Goal: Task Accomplishment & Management: Complete application form

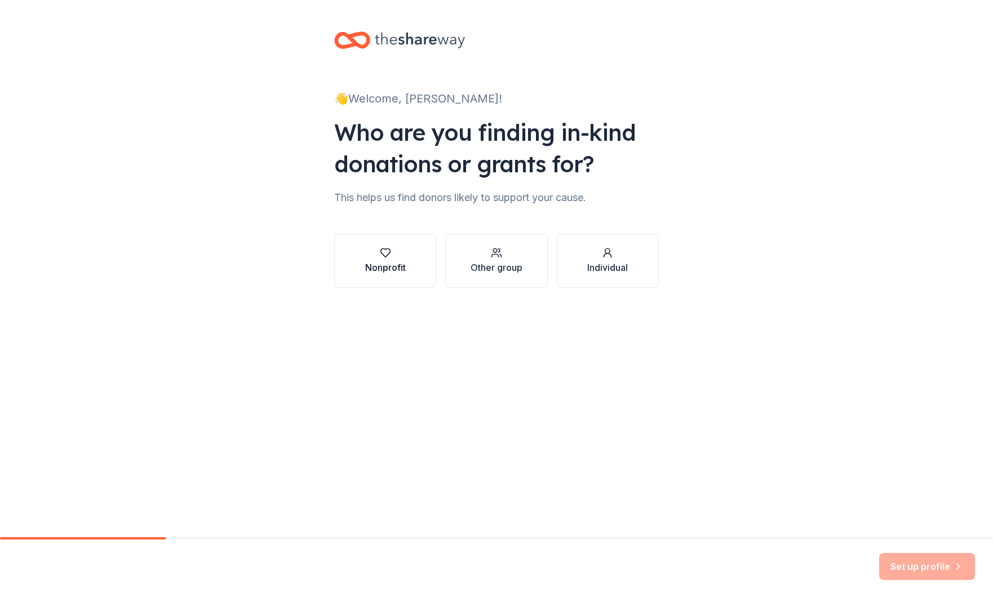
click at [377, 261] on div "Nonprofit" at bounding box center [385, 268] width 41 height 14
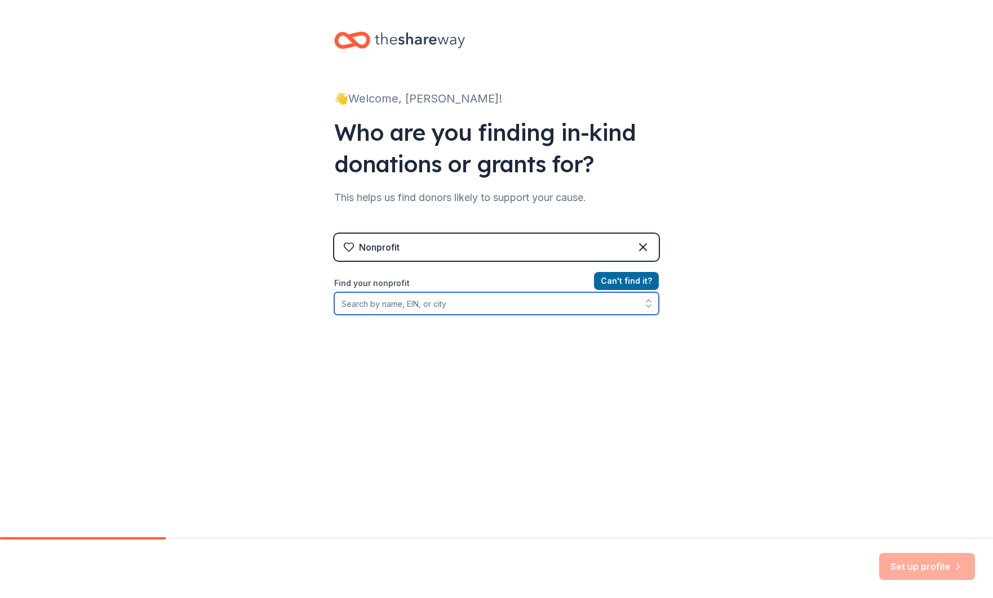
click at [442, 300] on input "Find your nonprofit" at bounding box center [496, 303] width 324 height 23
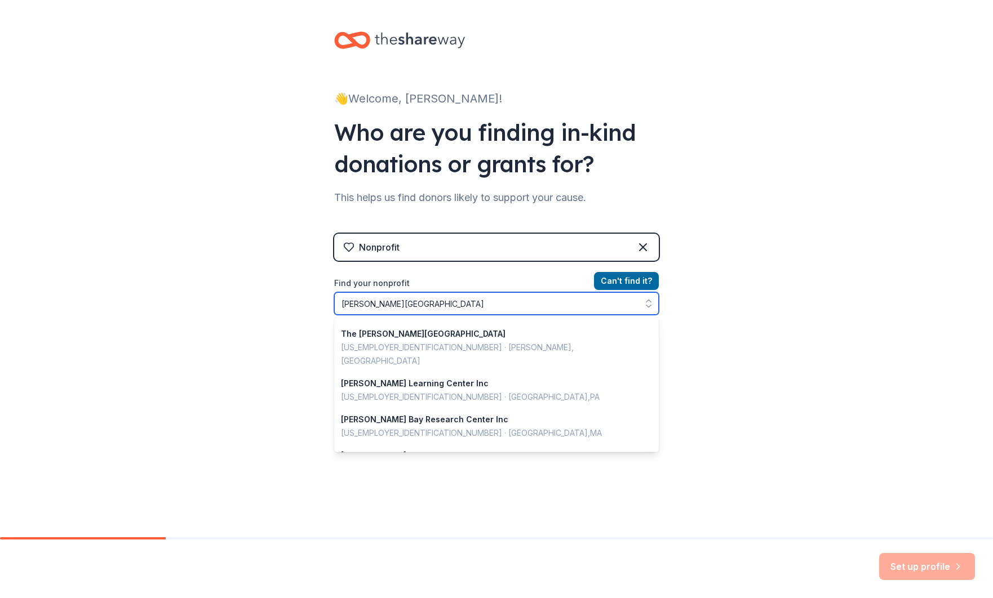
scroll to position [304, 0]
click at [418, 304] on input "Lewis Center" at bounding box center [496, 303] width 324 height 23
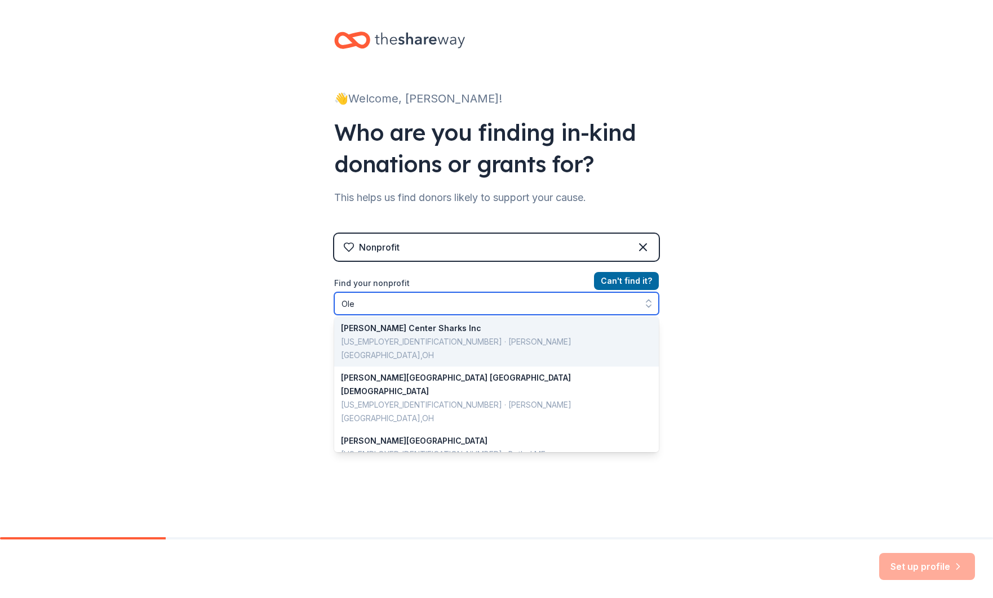
scroll to position [0, 0]
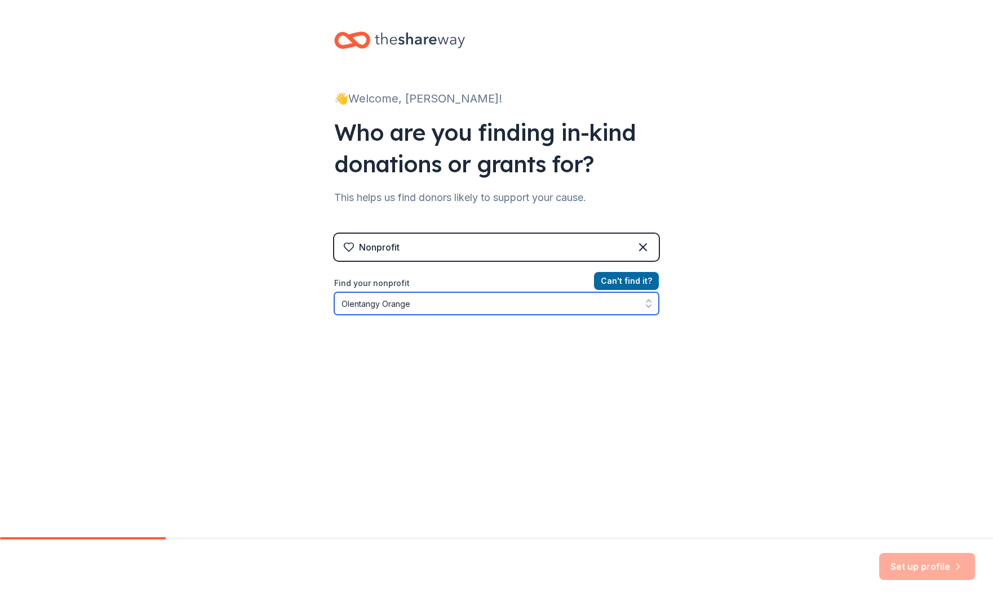
type input "Olentangy Orange"
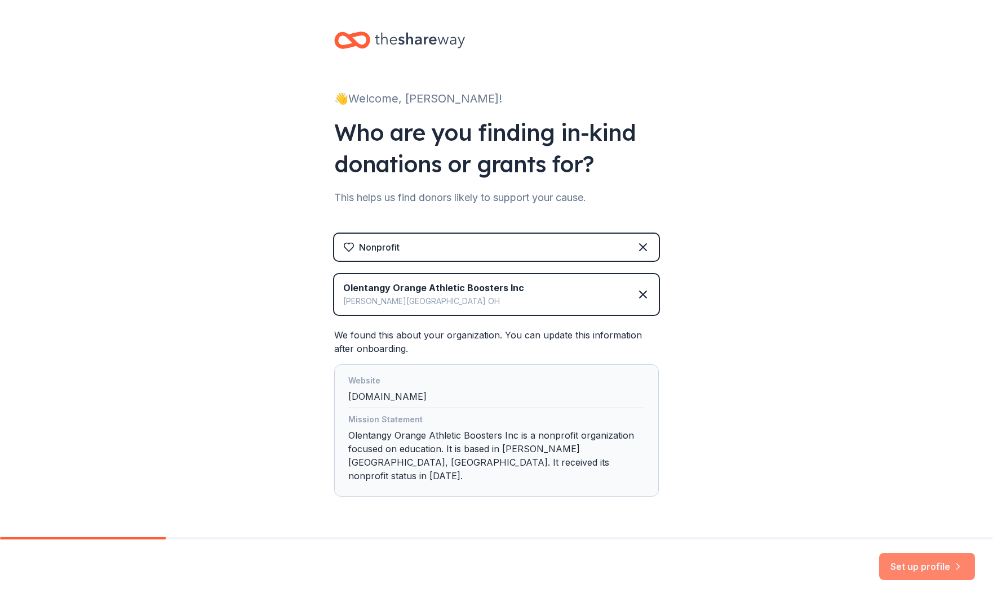
click at [916, 572] on button "Set up profile" at bounding box center [927, 566] width 96 height 27
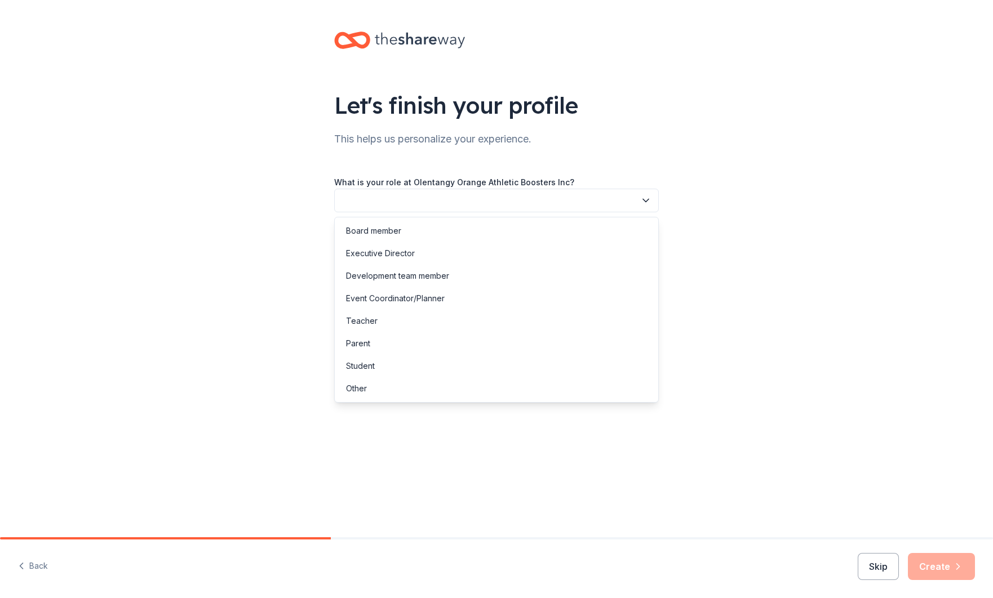
click at [505, 200] on button "button" at bounding box center [496, 201] width 324 height 24
click at [422, 300] on div "Event Coordinator/Planner" at bounding box center [395, 299] width 99 height 14
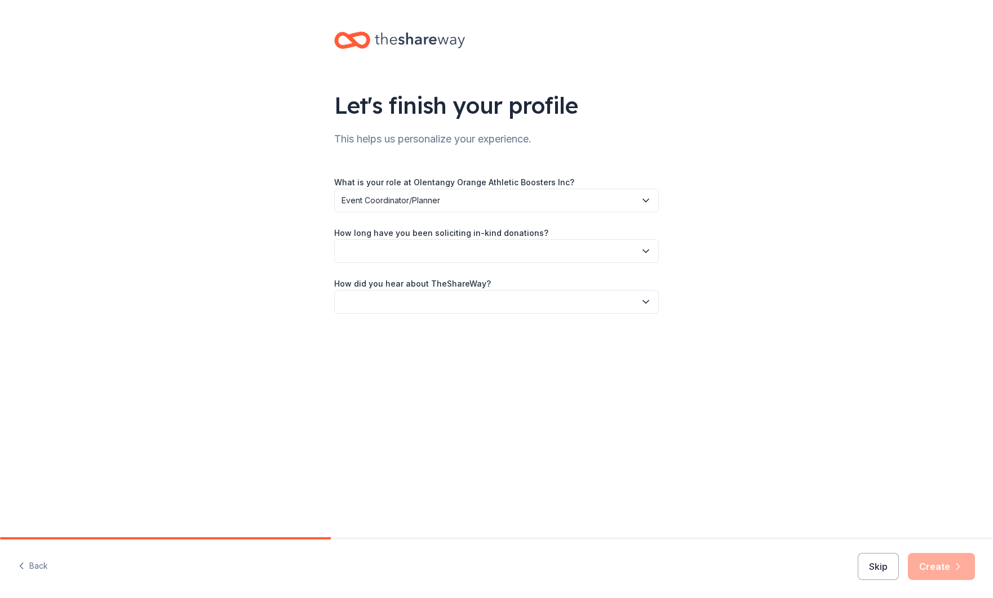
click at [412, 252] on button "button" at bounding box center [496, 251] width 324 height 24
click at [375, 305] on div "1 to 2 years" at bounding box center [367, 304] width 42 height 14
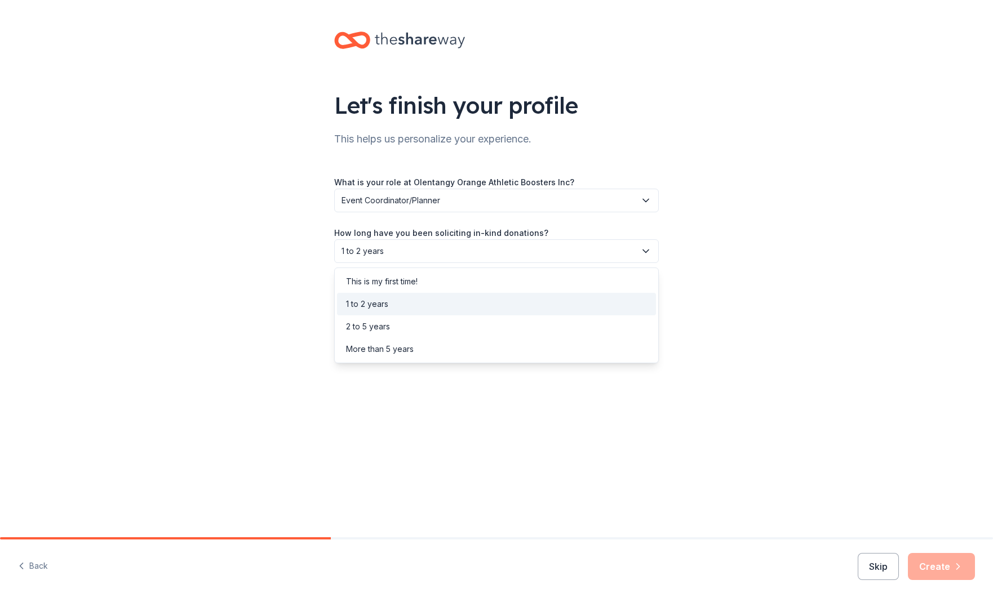
click at [375, 257] on span "1 to 2 years" at bounding box center [488, 251] width 294 height 14
click at [378, 331] on div "2 to 5 years" at bounding box center [368, 327] width 44 height 14
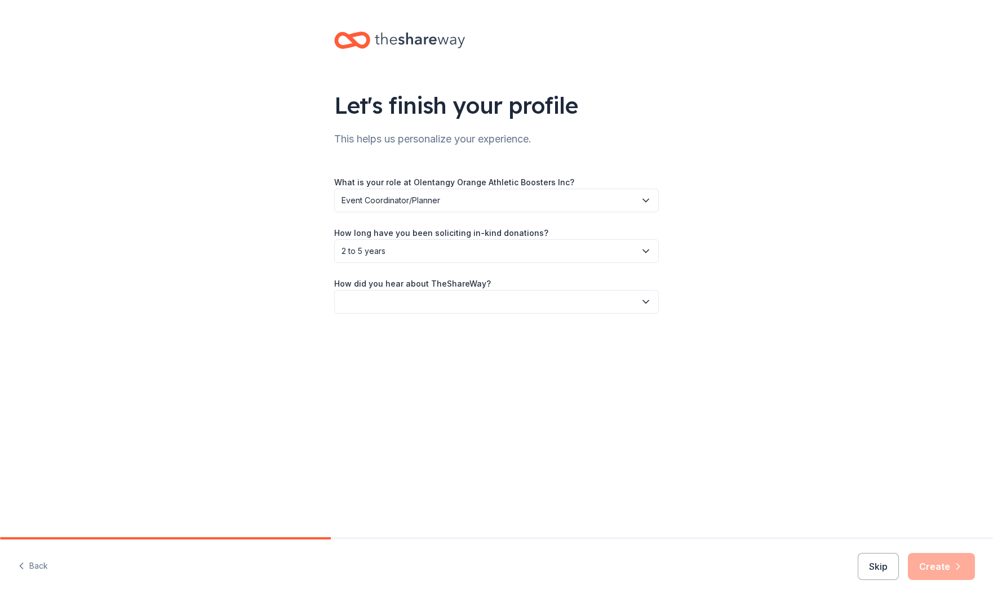
click at [393, 310] on button "button" at bounding box center [496, 302] width 324 height 24
click at [380, 362] on div "Online search" at bounding box center [496, 355] width 319 height 23
click at [949, 567] on button "Create" at bounding box center [940, 566] width 67 height 27
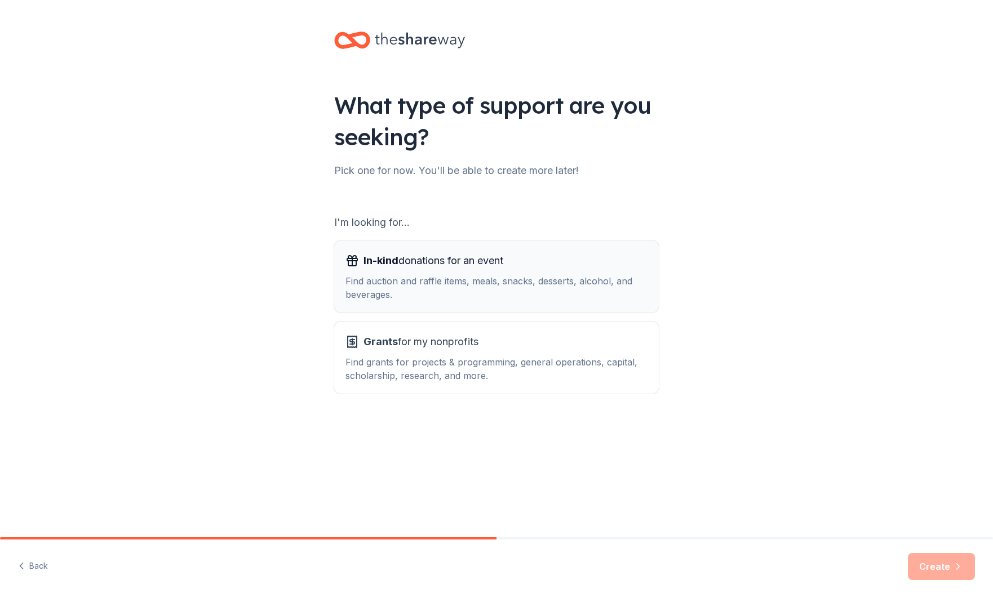
click at [518, 287] on div "Find auction and raffle items, meals, snacks, desserts, alcohol, and beverages." at bounding box center [496, 287] width 302 height 27
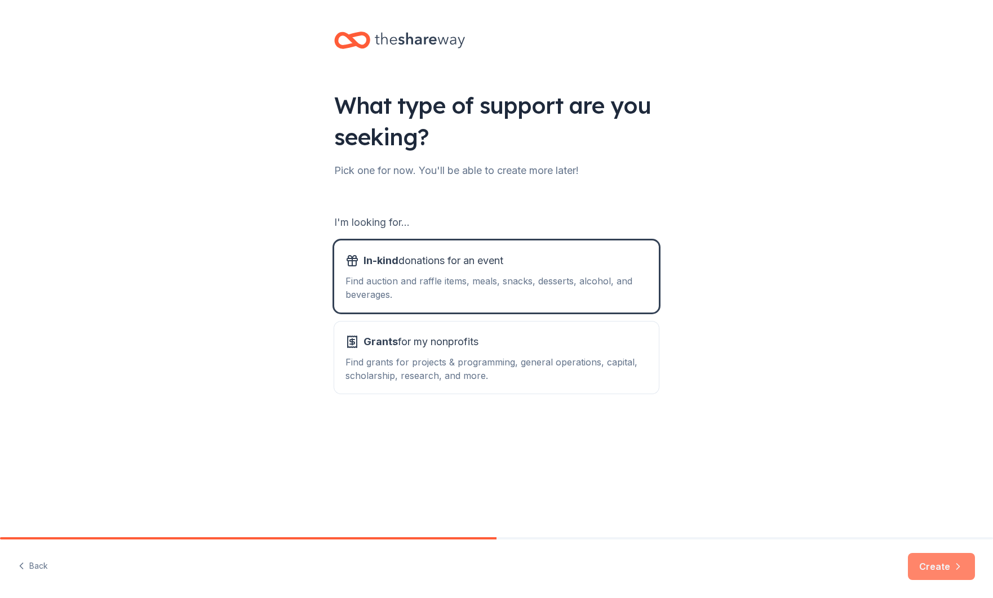
click at [917, 571] on button "Create" at bounding box center [940, 566] width 67 height 27
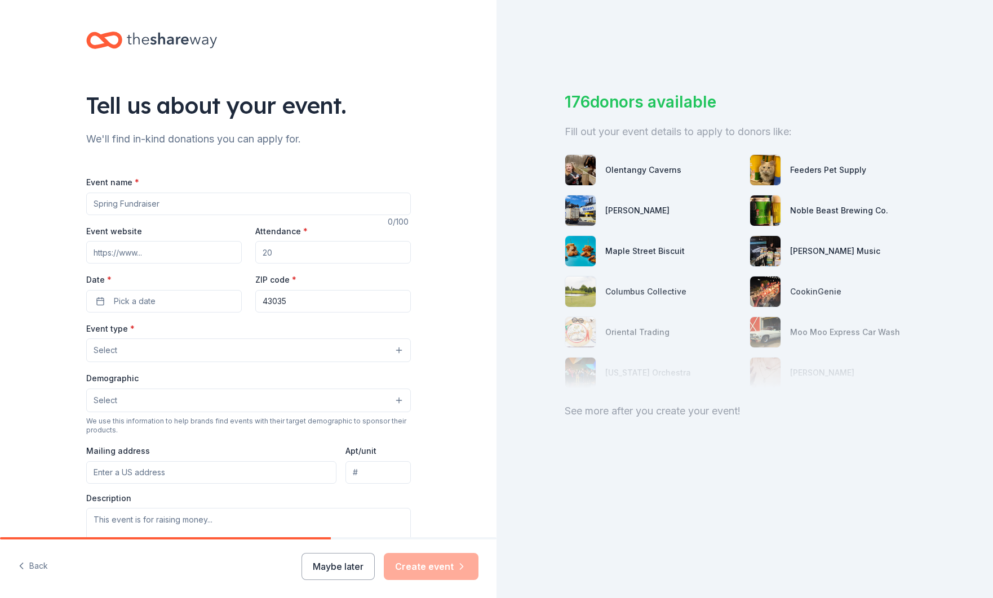
click at [257, 204] on input "Event name *" at bounding box center [248, 204] width 324 height 23
type input "Pioneer Classic Hockey Tournament"
click at [348, 251] on input "Attendance *" at bounding box center [332, 252] width 155 height 23
click at [342, 251] on input "Attendance *" at bounding box center [332, 252] width 155 height 23
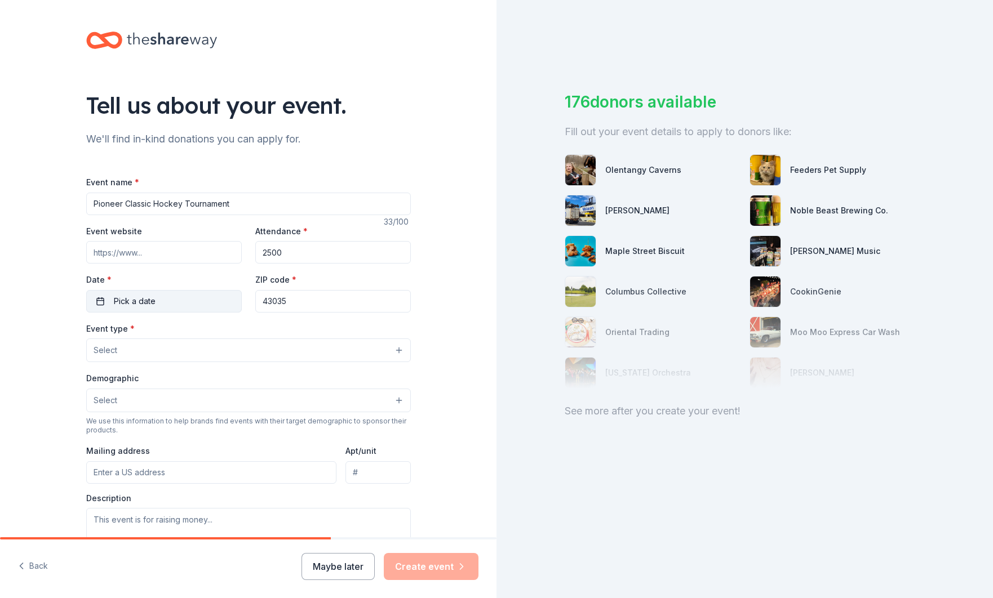
type input "2500"
click at [103, 305] on button "Pick a date" at bounding box center [163, 301] width 155 height 23
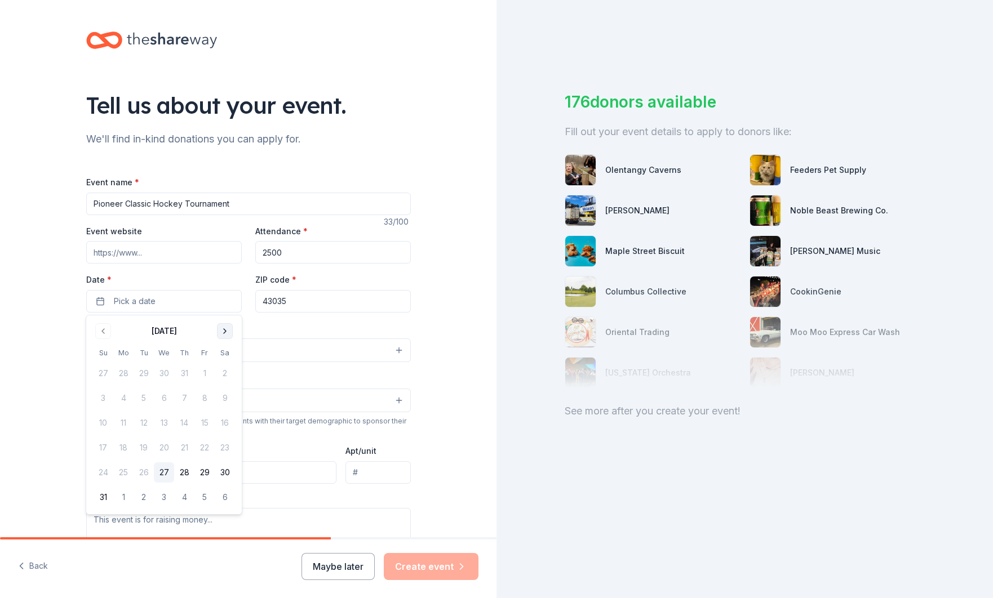
click at [223, 335] on button "Go to next month" at bounding box center [225, 331] width 16 height 16
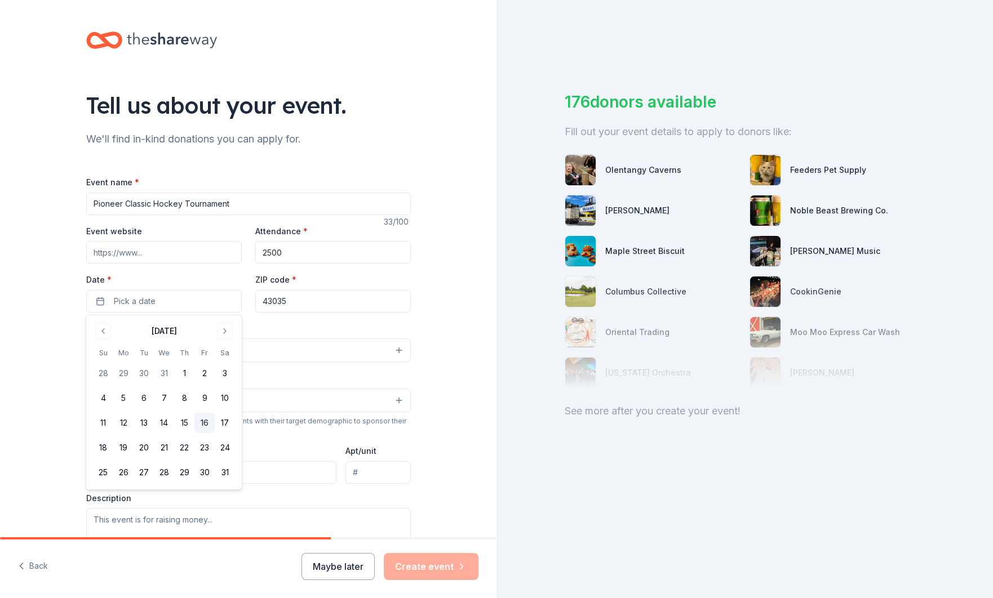
click at [209, 421] on button "16" at bounding box center [204, 423] width 20 height 20
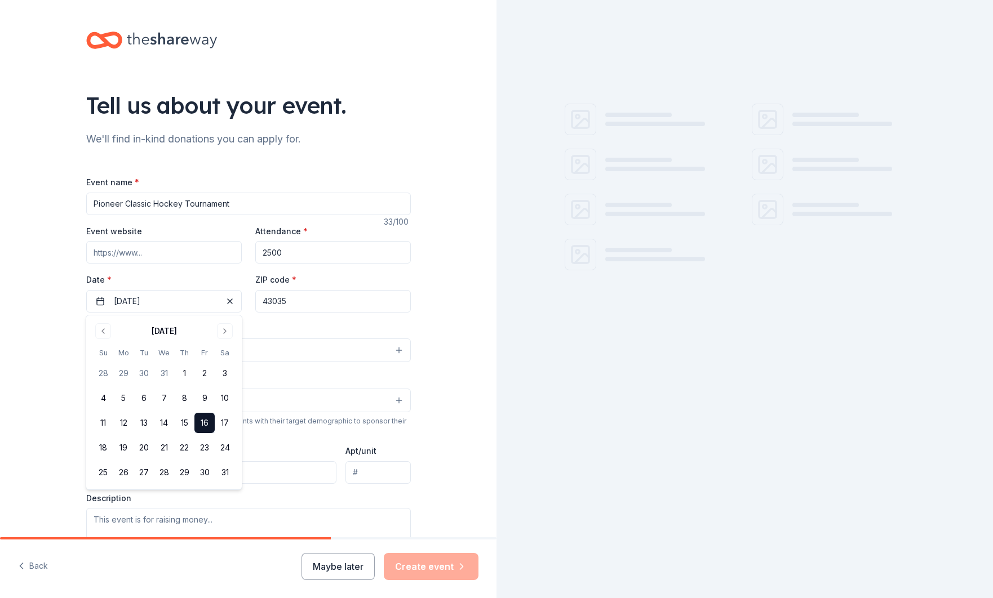
click at [294, 301] on input "43035" at bounding box center [332, 301] width 155 height 23
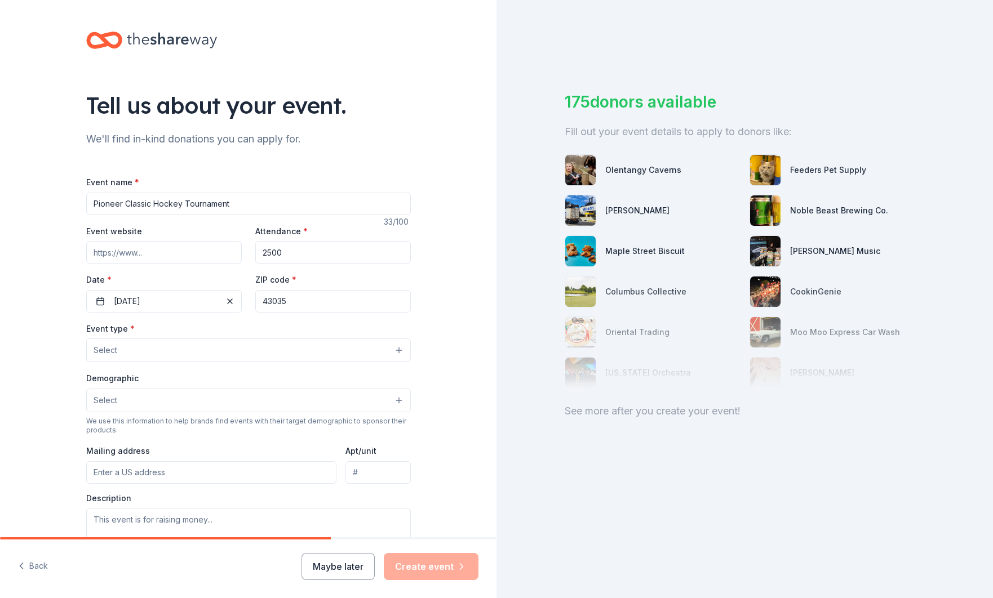
click at [147, 352] on button "Select" at bounding box center [248, 351] width 324 height 24
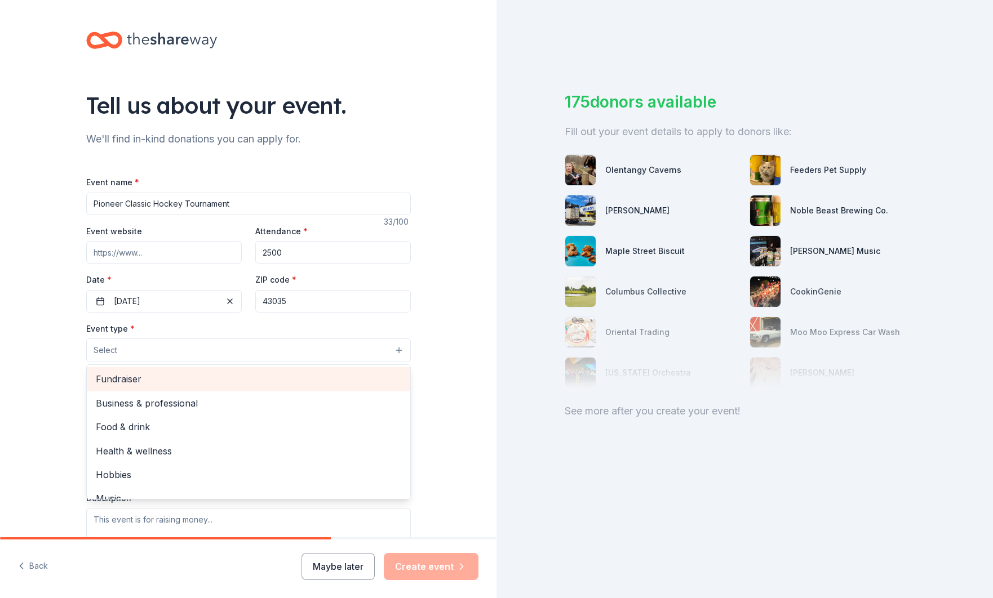
click at [128, 378] on span "Fundraiser" at bounding box center [248, 379] width 305 height 15
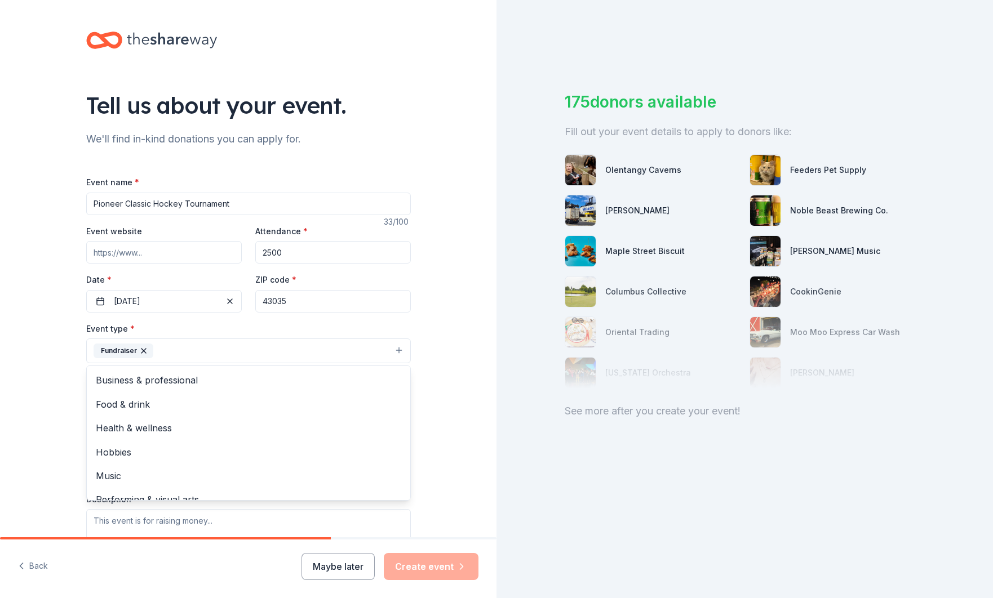
click at [43, 363] on div "Tell us about your event. We'll find in-kind donations you can apply for. Event…" at bounding box center [248, 375] width 496 height 751
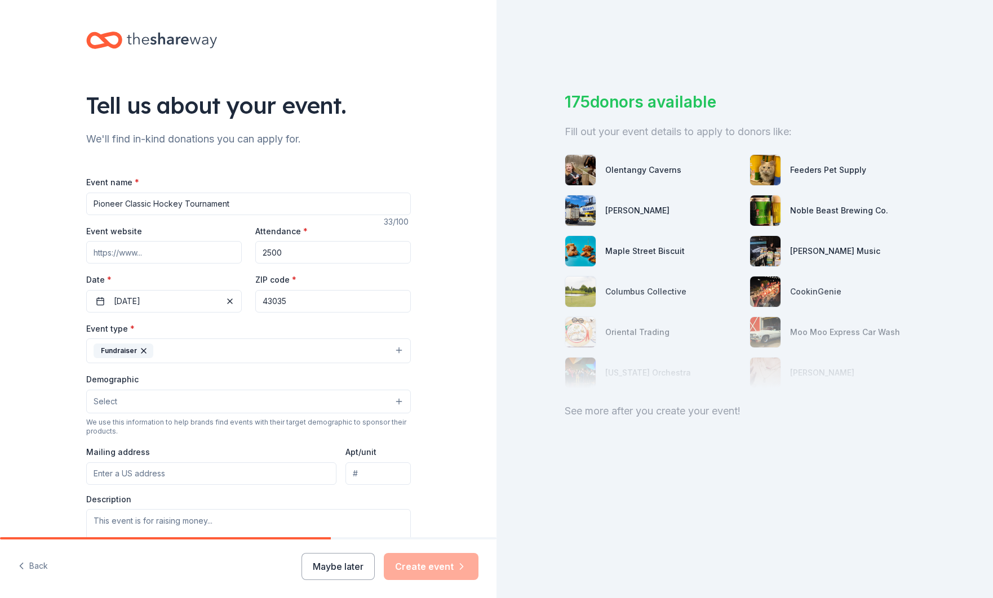
click at [129, 401] on button "Select" at bounding box center [248, 402] width 324 height 24
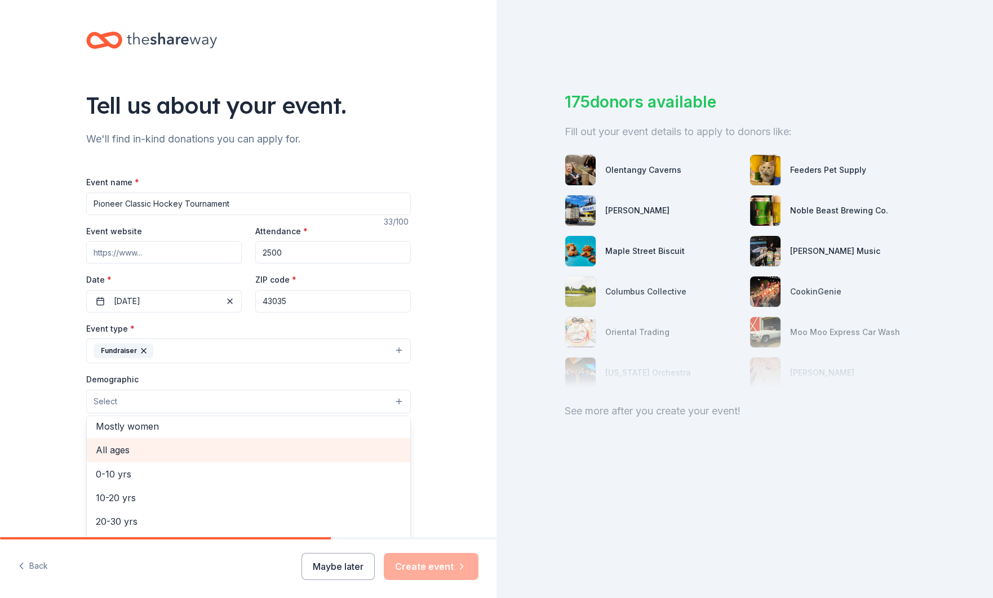
scroll to position [50, 0]
click at [182, 457] on span "All ages" at bounding box center [248, 451] width 305 height 15
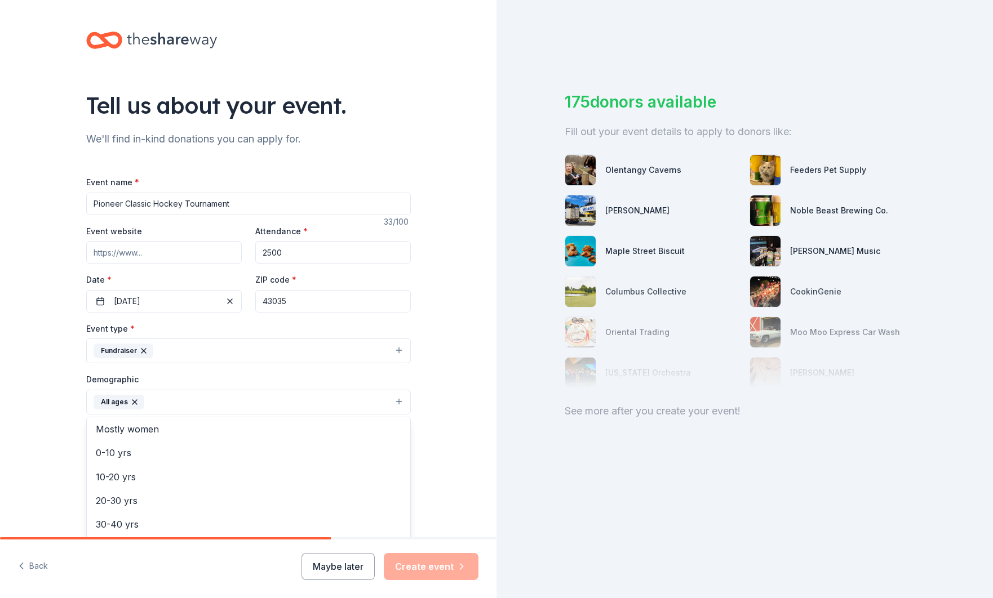
click at [61, 422] on div "Tell us about your event. We'll find in-kind donations you can apply for. Event…" at bounding box center [248, 376] width 496 height 752
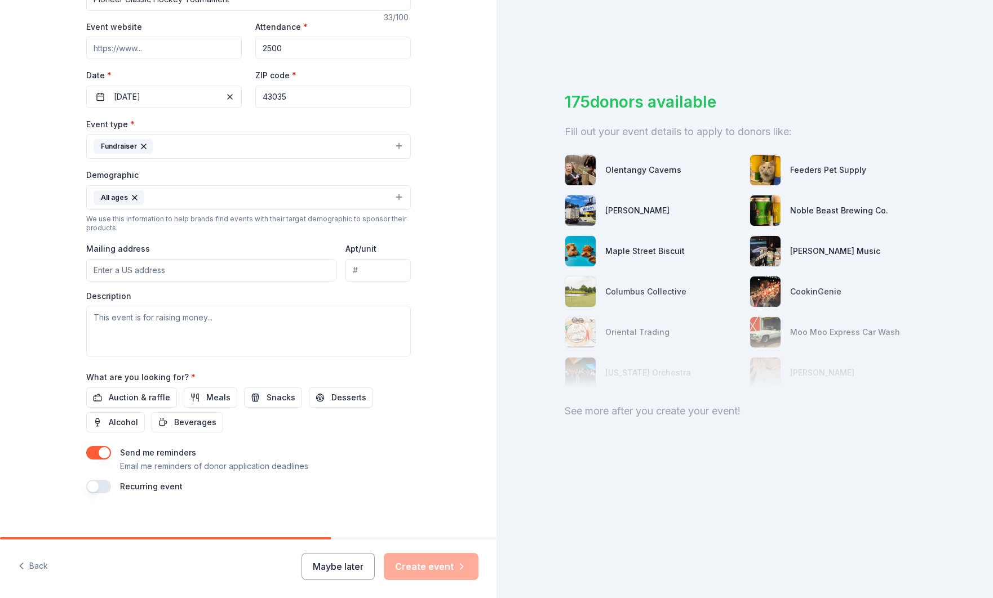
scroll to position [205, 0]
click at [135, 274] on input "Mailing address" at bounding box center [211, 270] width 251 height 23
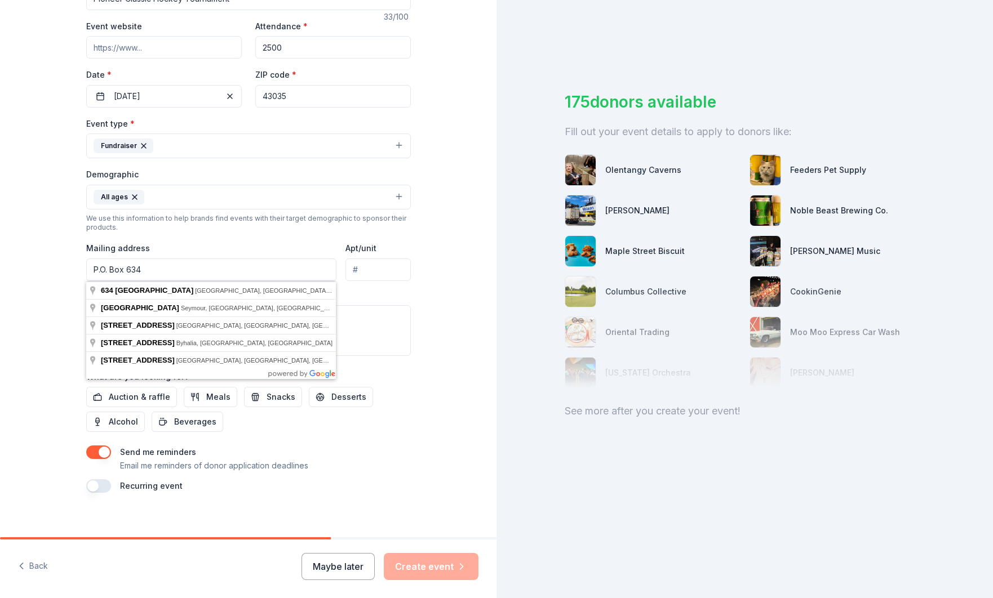
click at [30, 308] on div "Tell us about your event. We'll find in-kind donations you can apply for. Event…" at bounding box center [248, 171] width 496 height 752
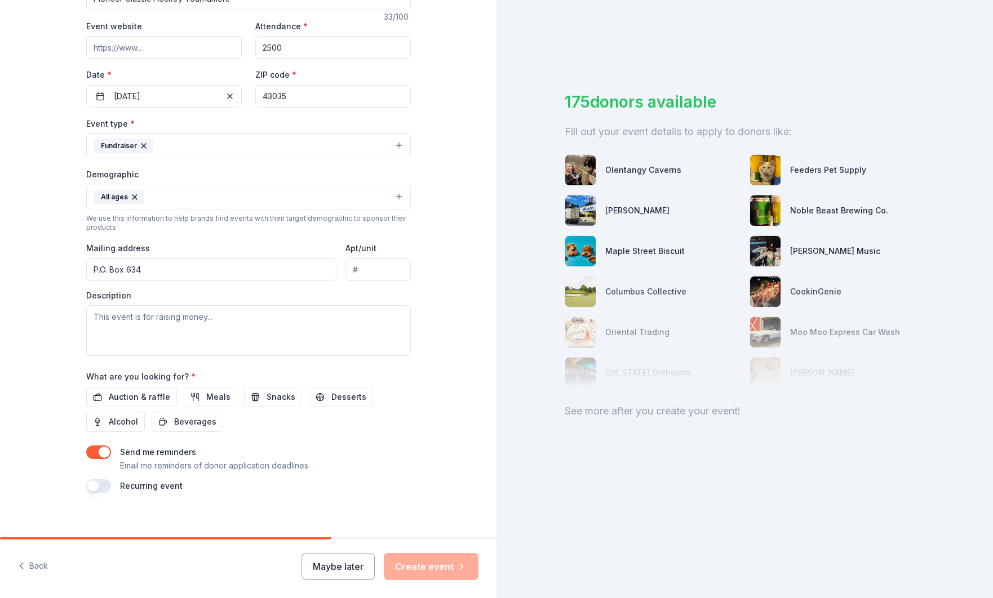
click at [180, 269] on input "P.O. Box 634" at bounding box center [211, 270] width 251 height 23
click at [445, 283] on div "Tell us about your event. We'll find in-kind donations you can apply for. Event…" at bounding box center [248, 171] width 496 height 752
click at [193, 269] on input "P.O. Box 634 Lewis Center, Ohio 43035" at bounding box center [211, 270] width 251 height 23
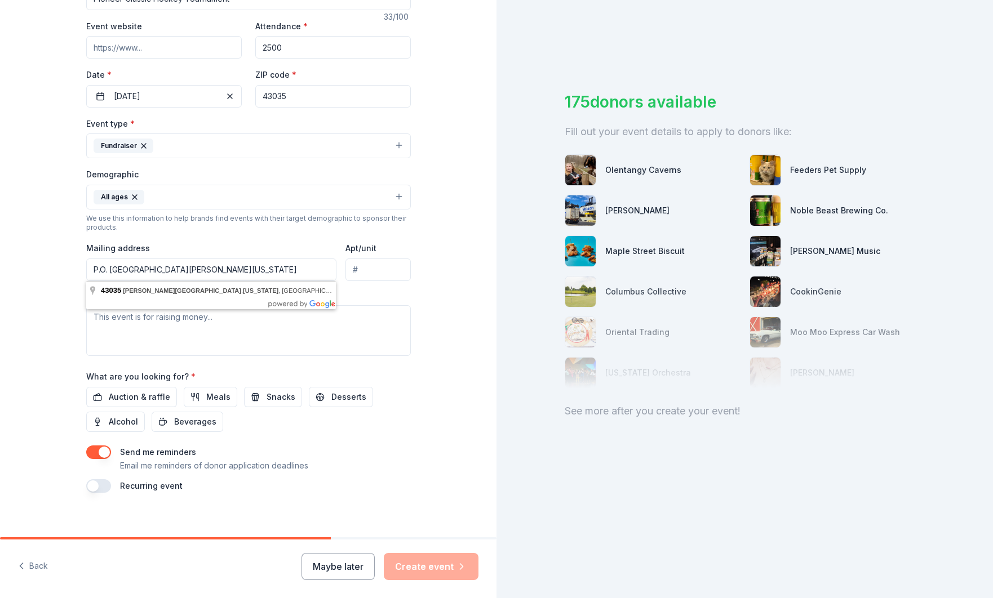
click at [193, 269] on input "P.O. Box 634 Lewis Center, Ohio 43035" at bounding box center [211, 270] width 251 height 23
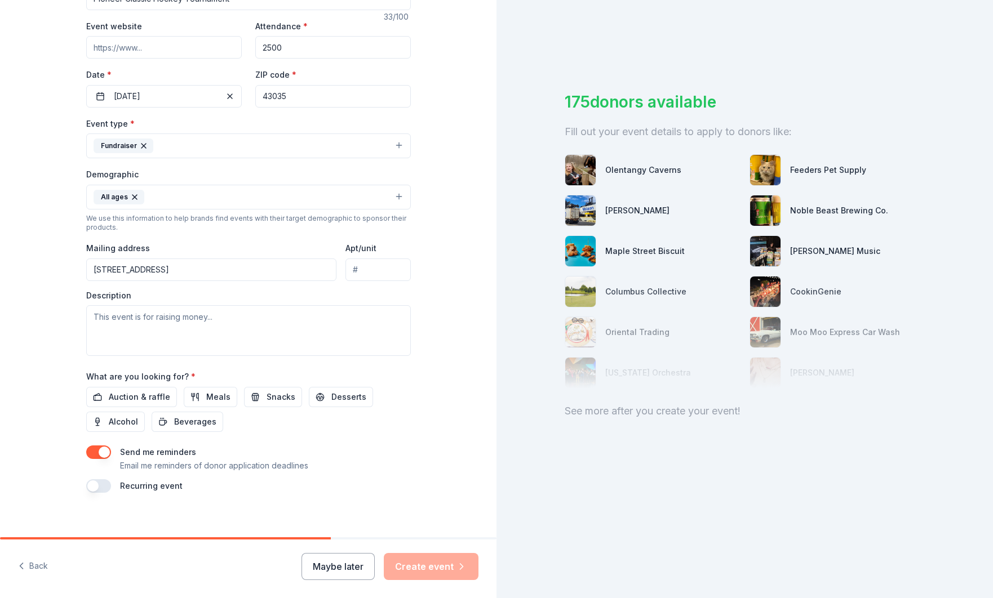
type input "5280 Cornice Court, Galena, OH, 43021"
click at [179, 324] on textarea at bounding box center [248, 330] width 324 height 51
click at [269, 312] on textarea at bounding box center [248, 330] width 324 height 51
paste textarea "At the Pioneer Classic, we host 30 varsity and junior varsity hockey clubs/team…"
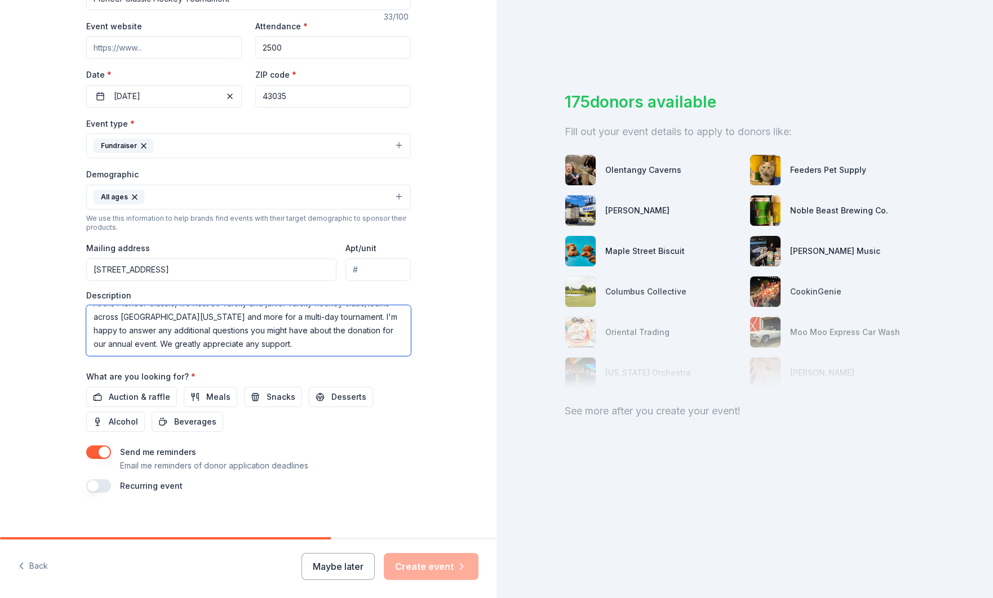
scroll to position [12, 0]
click at [311, 320] on textarea "At the Pioneer Classic, we host 30 varsity and junior varsity hockey clubs/team…" at bounding box center [248, 330] width 324 height 51
paste textarea "The funds we raise for our basket raffle and silent auction go directly back to…"
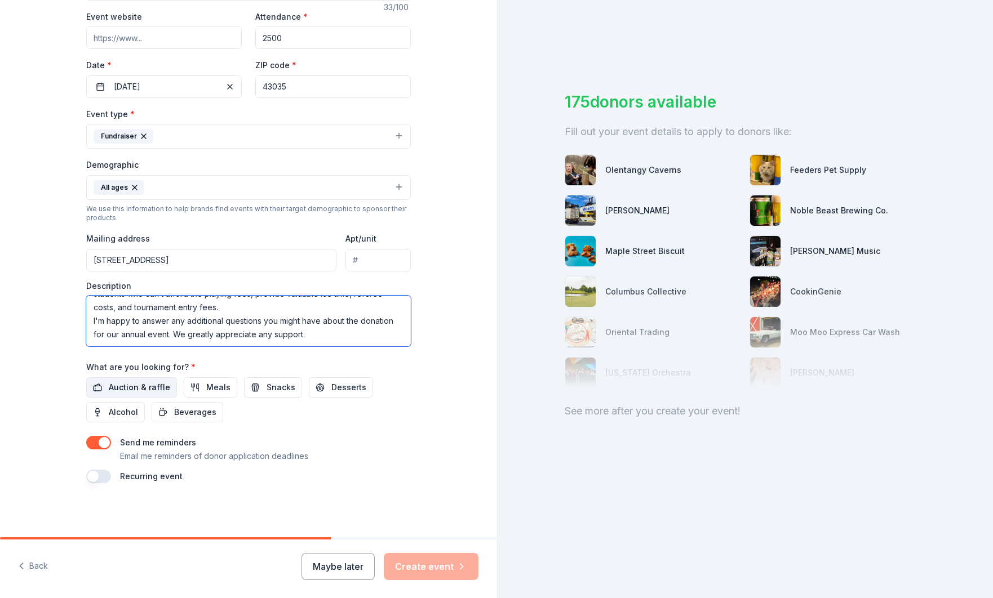
type textarea "At the Pioneer Classic, we host 30 varsity and junior varsity hockey clubs/team…"
click at [148, 382] on span "Auction & raffle" at bounding box center [139, 388] width 61 height 14
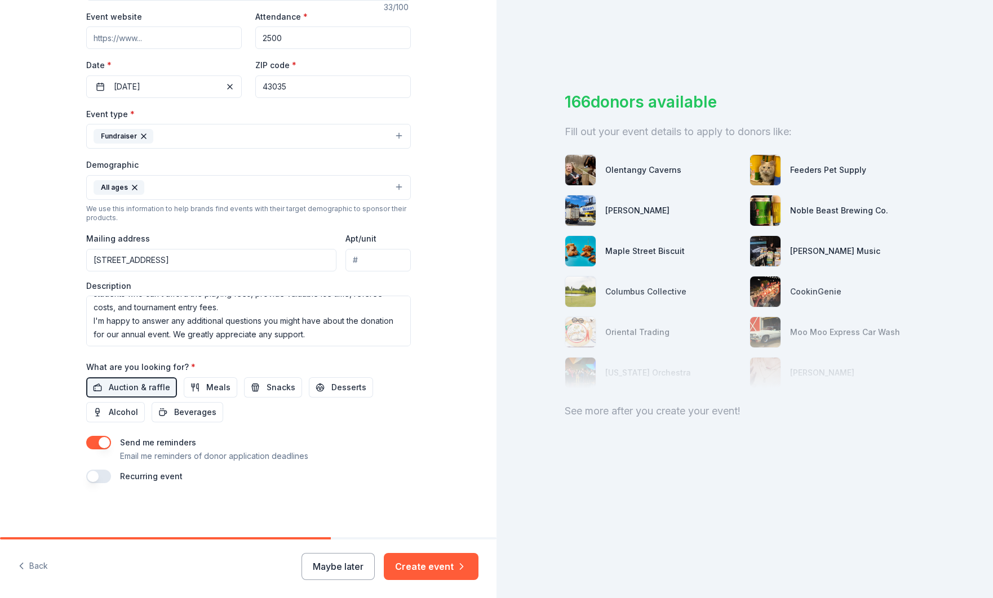
click at [102, 439] on button "button" at bounding box center [98, 443] width 25 height 14
click at [430, 568] on button "Create event" at bounding box center [431, 566] width 95 height 27
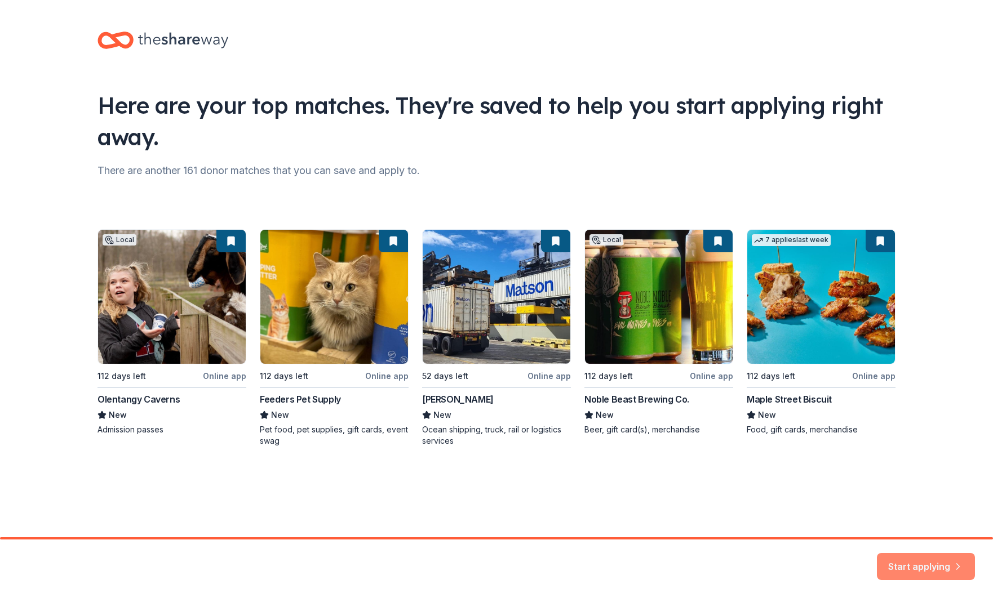
click at [946, 562] on button "Start applying" at bounding box center [925, 559] width 98 height 27
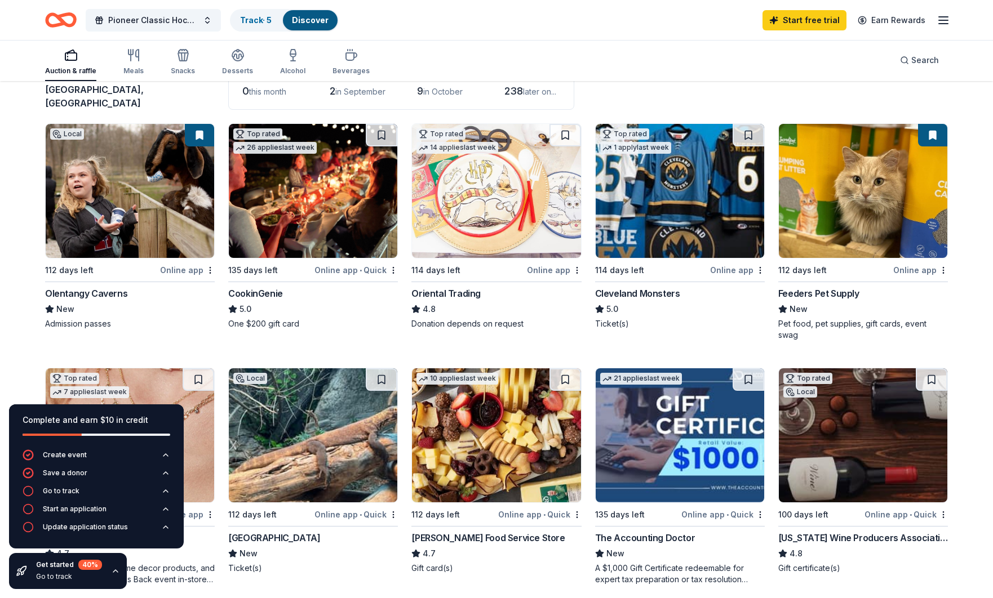
scroll to position [100, 0]
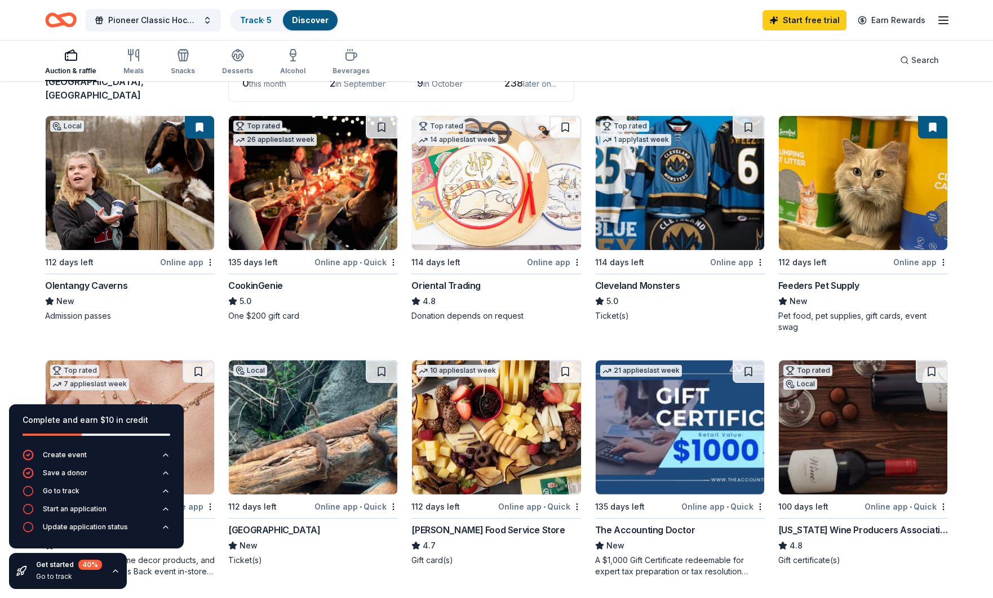
click at [186, 255] on div "Online app" at bounding box center [187, 262] width 55 height 14
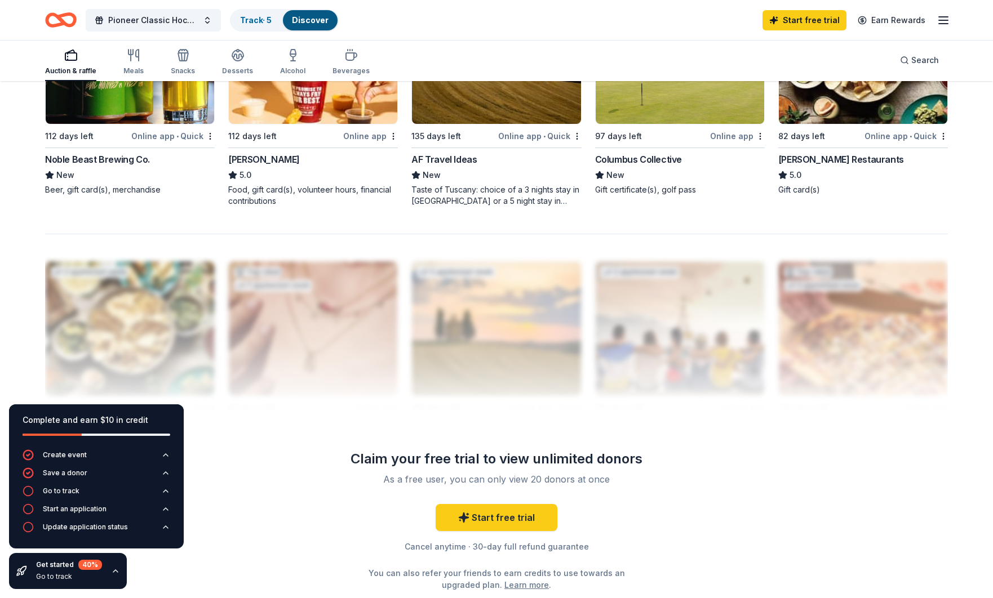
scroll to position [962, 0]
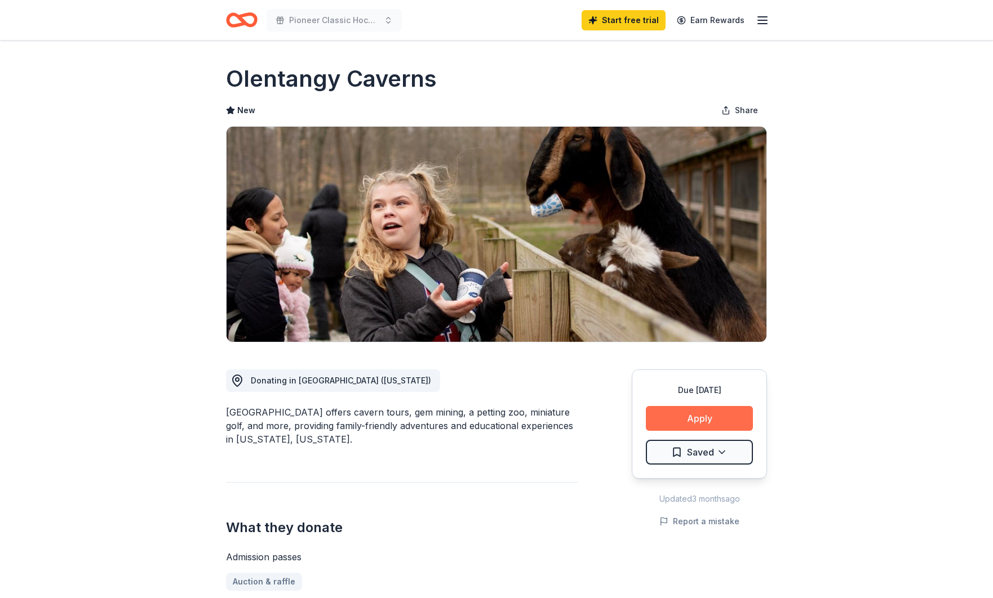
click at [704, 416] on button "Apply" at bounding box center [699, 418] width 107 height 25
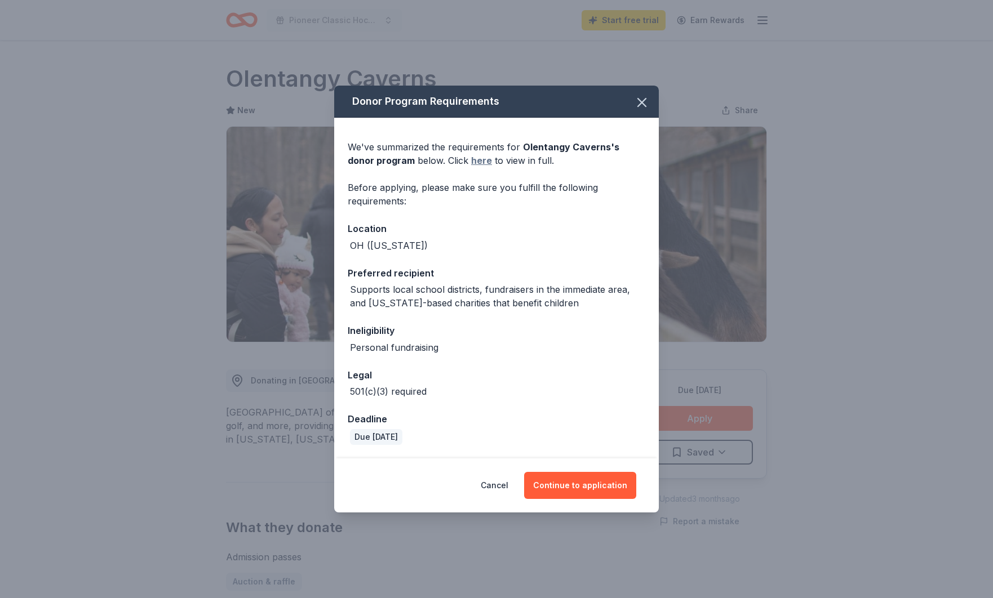
click at [471, 161] on link "here" at bounding box center [481, 161] width 21 height 14
click at [573, 487] on button "Continue to application" at bounding box center [580, 485] width 112 height 27
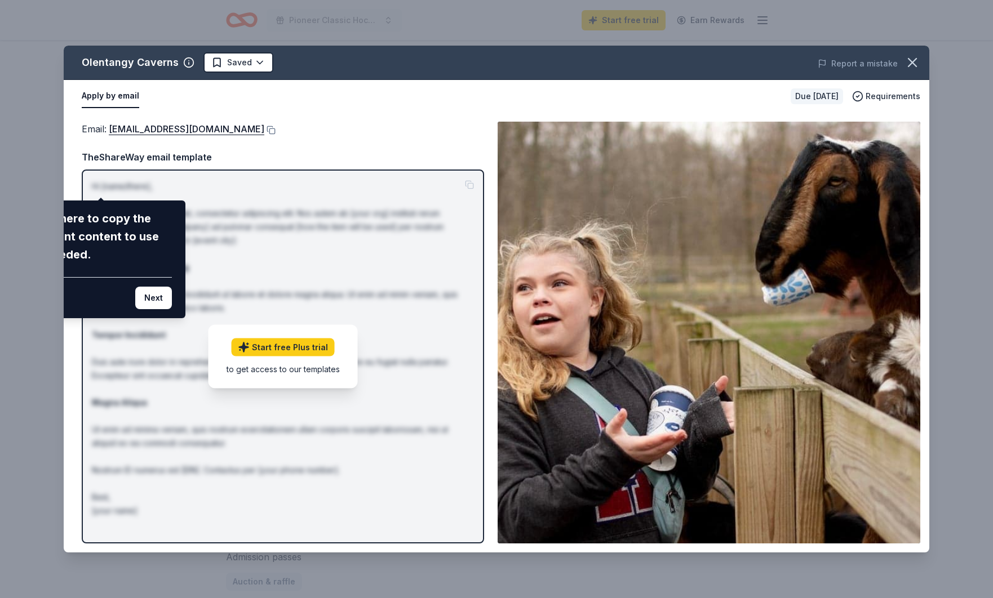
click at [237, 135] on div "Olentangy Caverns Saved Report a mistake Apply by email Due in 112 days Require…" at bounding box center [496, 299] width 865 height 507
click at [233, 128] on div "Olentangy Caverns Saved Report a mistake Apply by email Due in 112 days Require…" at bounding box center [496, 299] width 865 height 507
click at [126, 95] on div "Olentangy Caverns Saved Report a mistake Apply by email Due in 112 days Require…" at bounding box center [496, 299] width 865 height 507
click at [279, 349] on div "Olentangy Caverns Saved Report a mistake Apply by email Due in 112 days Require…" at bounding box center [496, 299] width 865 height 507
click at [147, 299] on button "Next" at bounding box center [153, 298] width 37 height 23
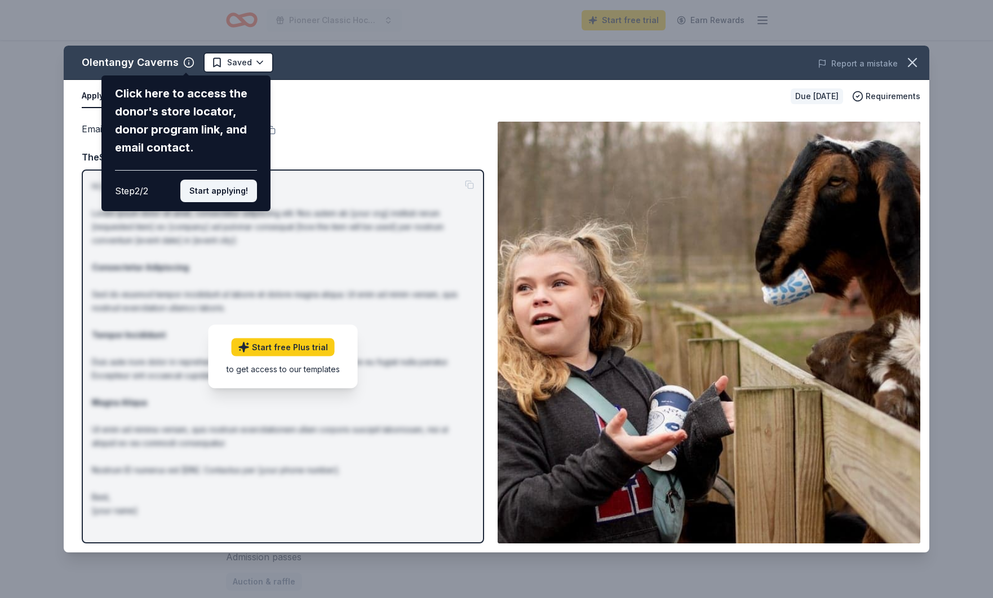
click at [206, 180] on button "Start applying!" at bounding box center [218, 191] width 77 height 23
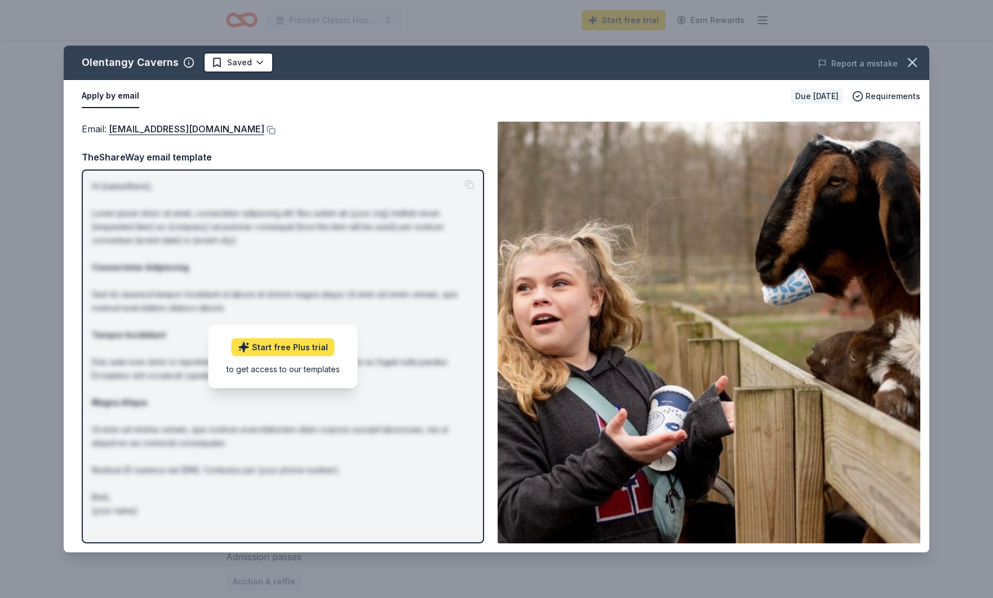
click at [277, 345] on link "Start free Plus trial" at bounding box center [283, 347] width 103 height 18
click at [275, 131] on button at bounding box center [269, 130] width 11 height 9
click at [914, 59] on icon "button" at bounding box center [912, 63] width 16 height 16
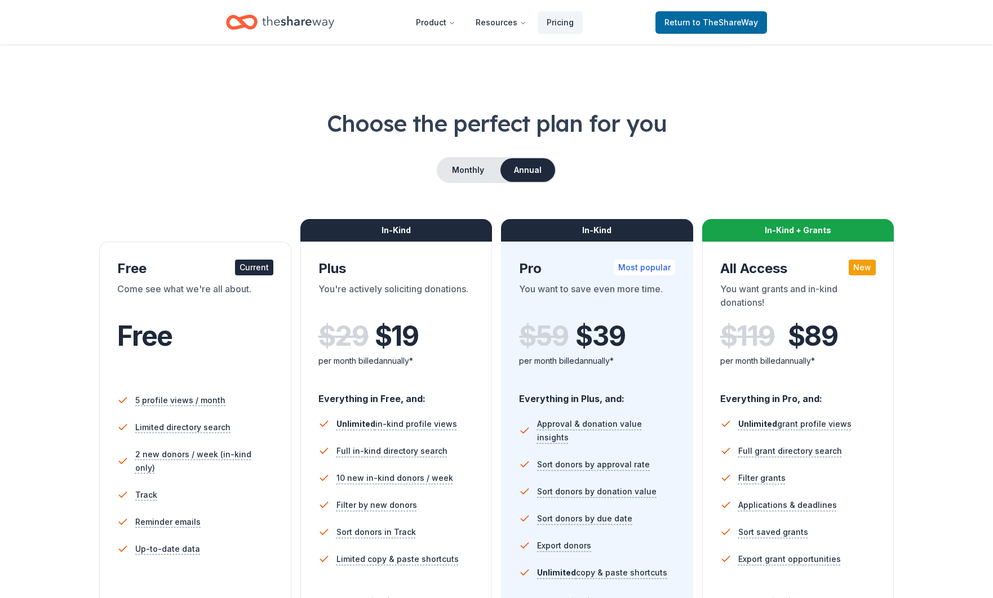
click at [243, 348] on div "Free" at bounding box center [195, 337] width 156 height 32
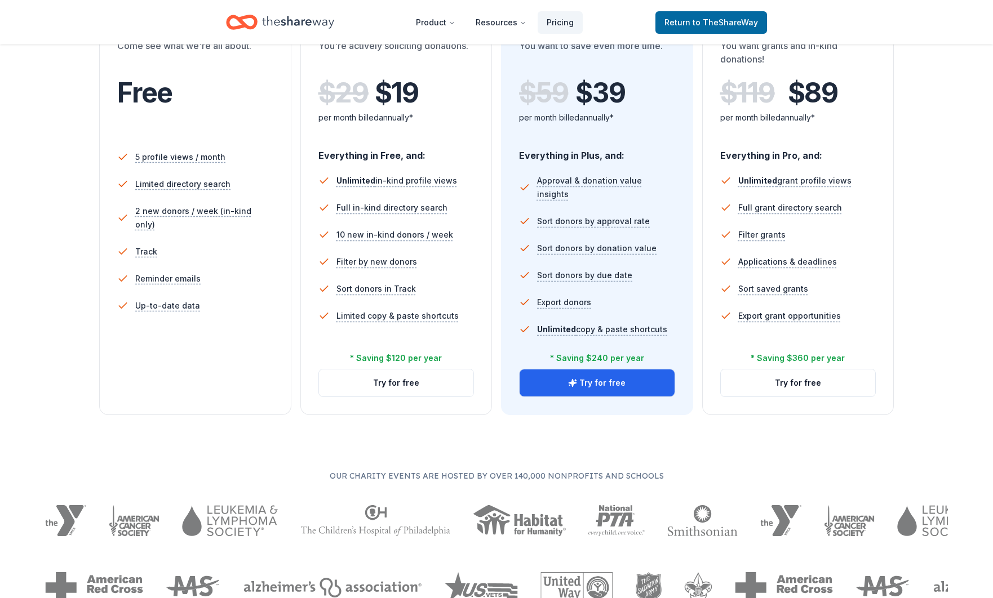
scroll to position [242, 0]
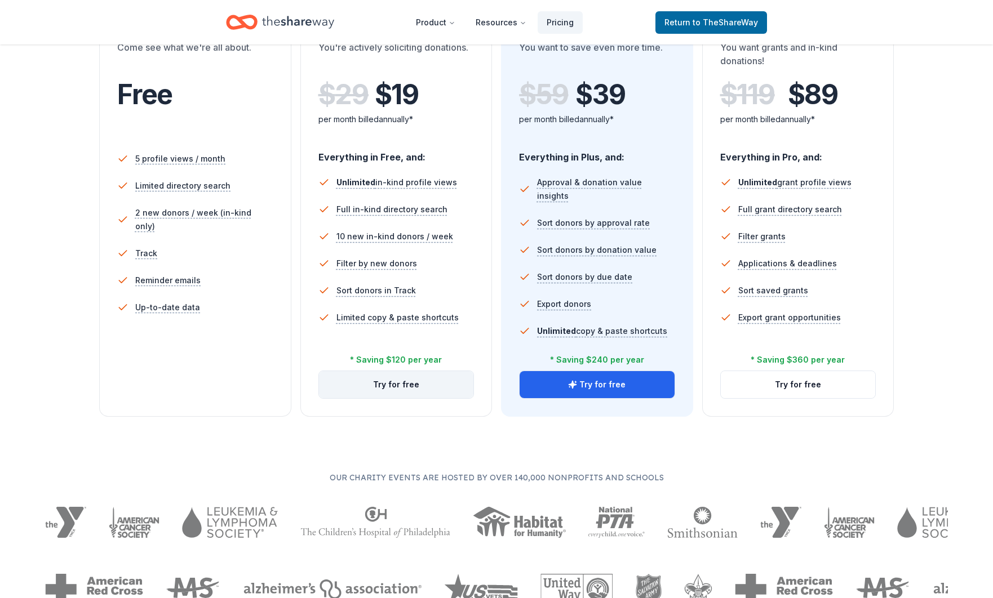
click at [388, 384] on button "Try for free" at bounding box center [396, 384] width 155 height 27
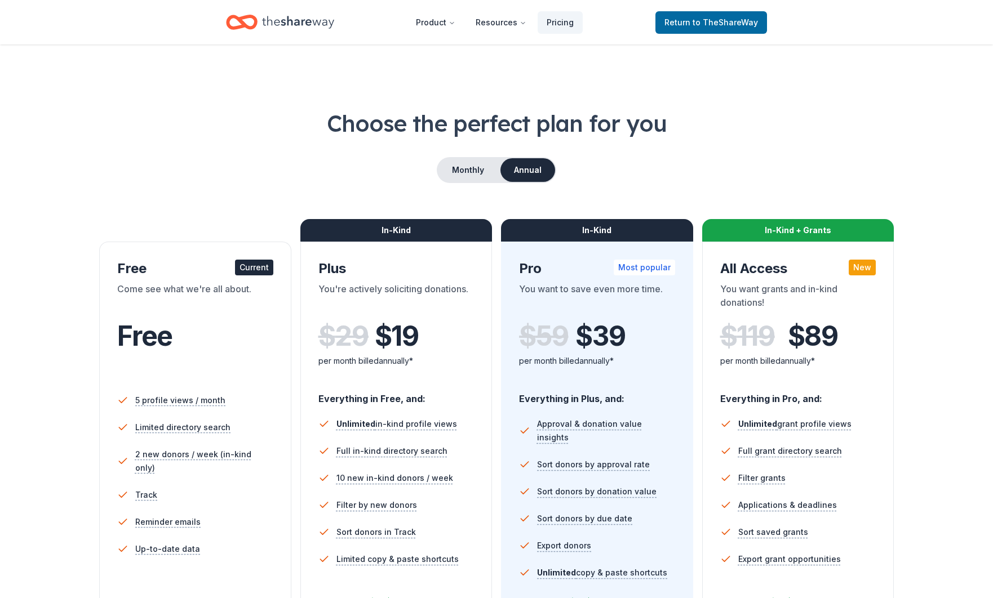
scroll to position [242, 0]
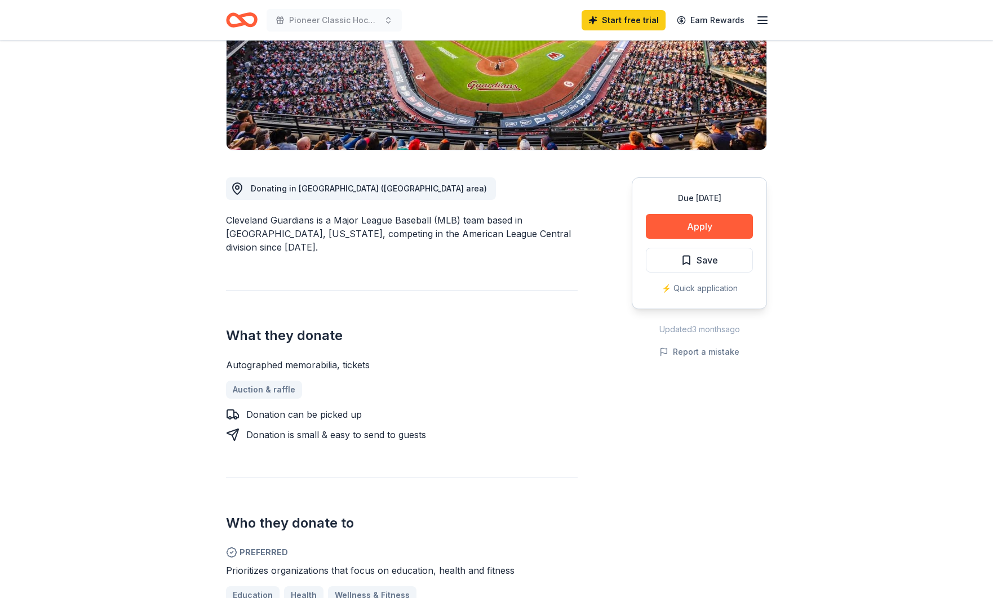
scroll to position [14, 0]
